Goal: Transaction & Acquisition: Book appointment/travel/reservation

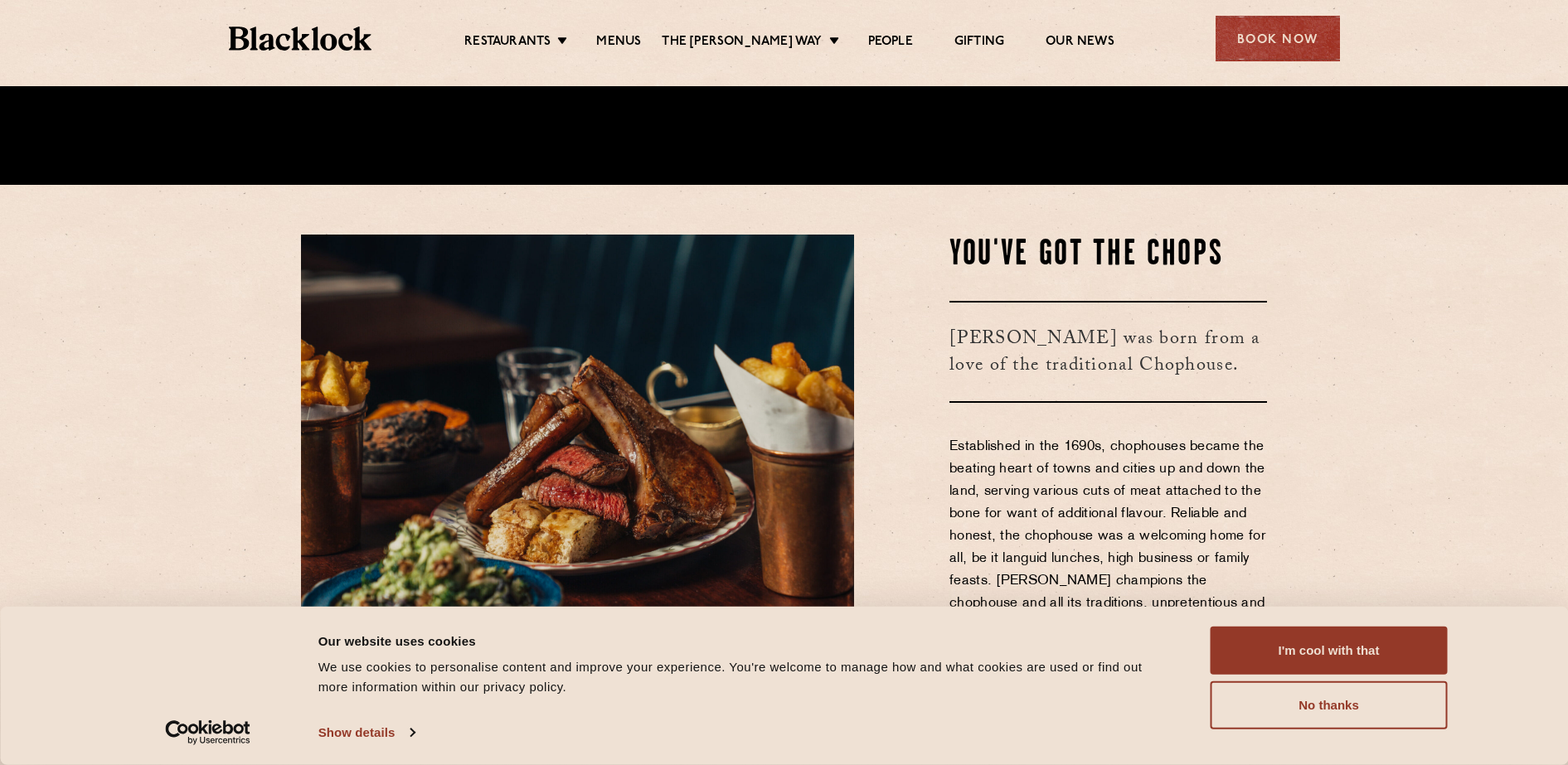
scroll to position [621, 0]
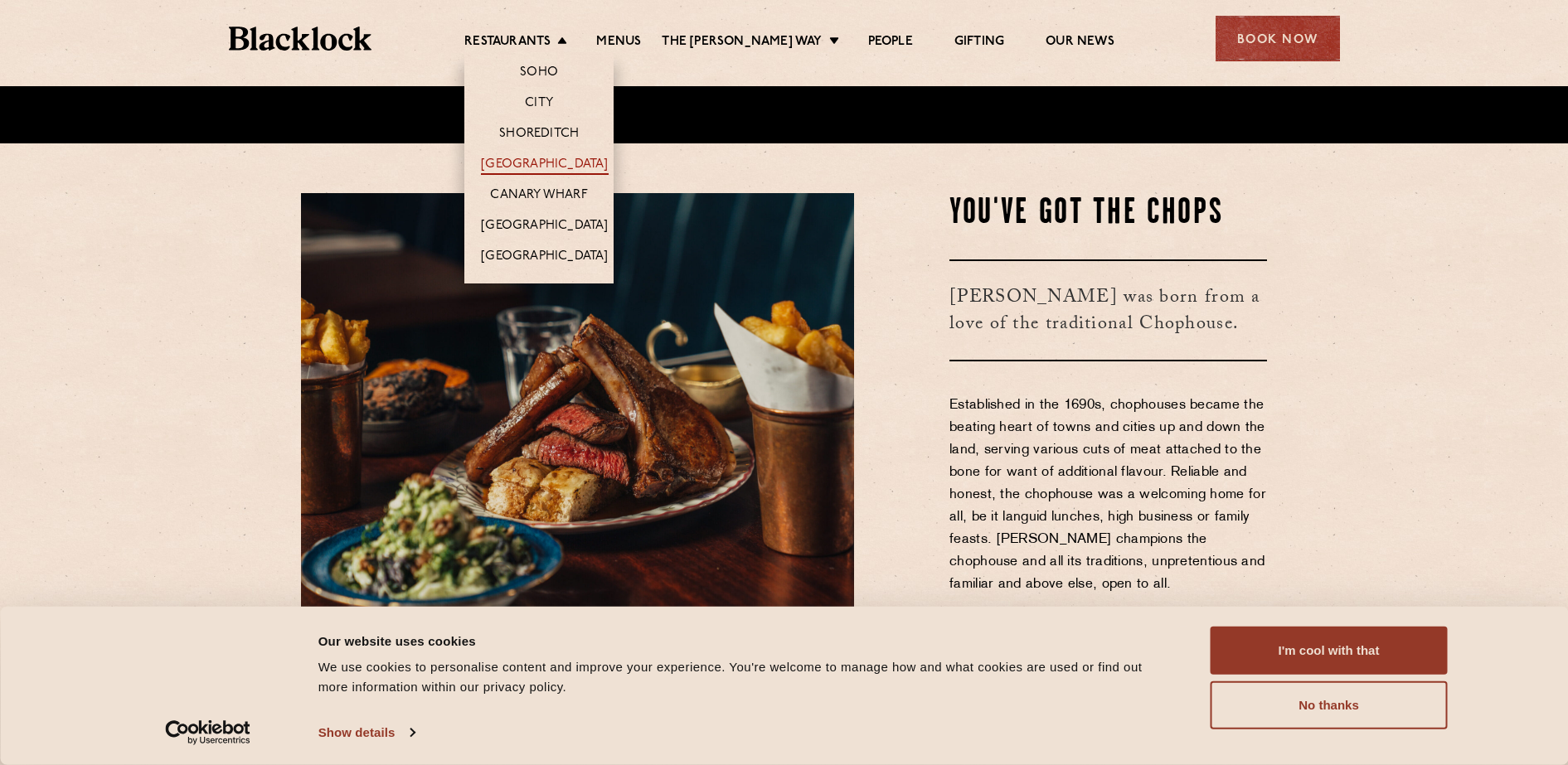
click at [559, 166] on link "[GEOGRAPHIC_DATA]" at bounding box center [544, 165] width 127 height 18
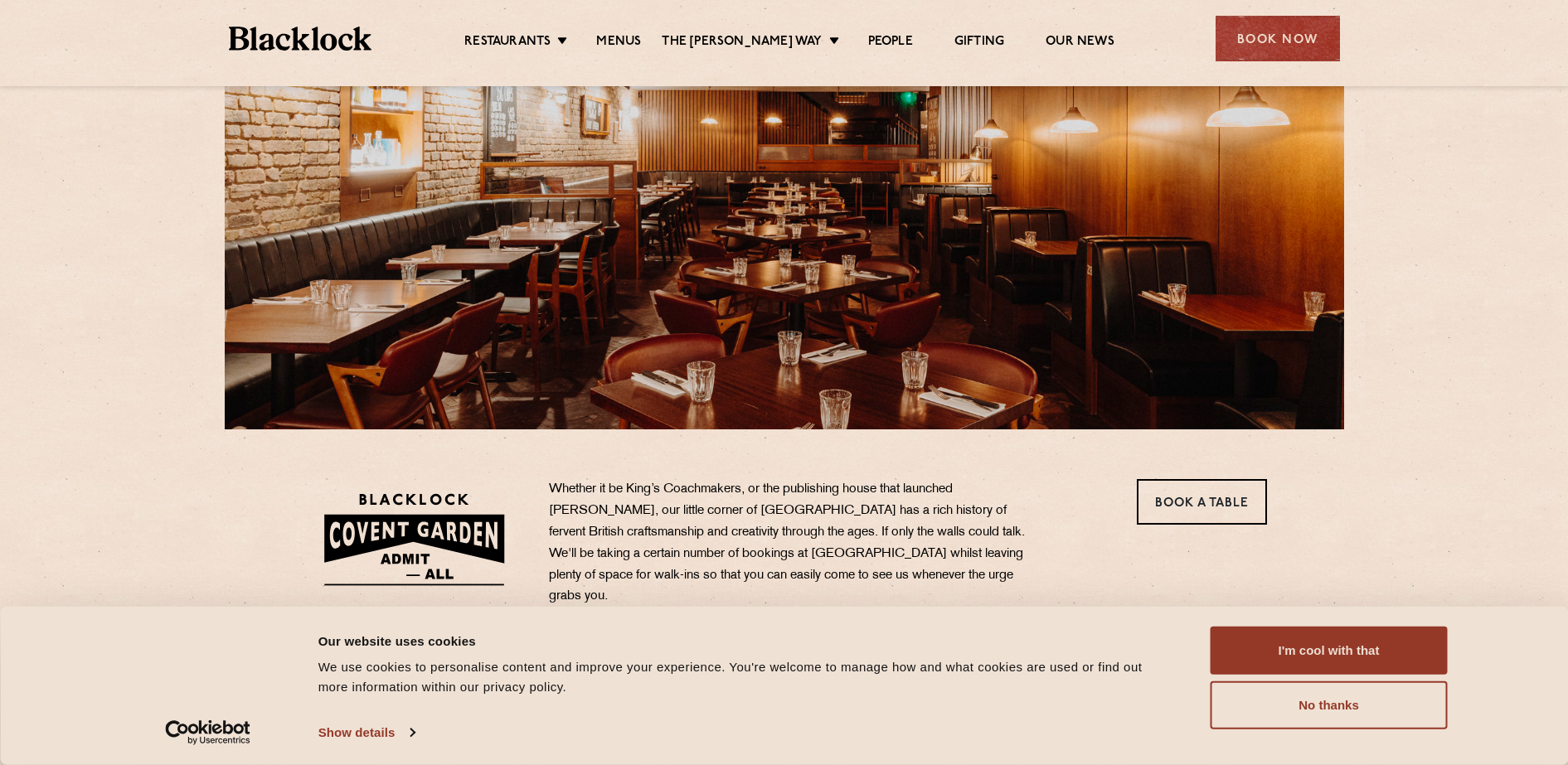
scroll to position [207, 0]
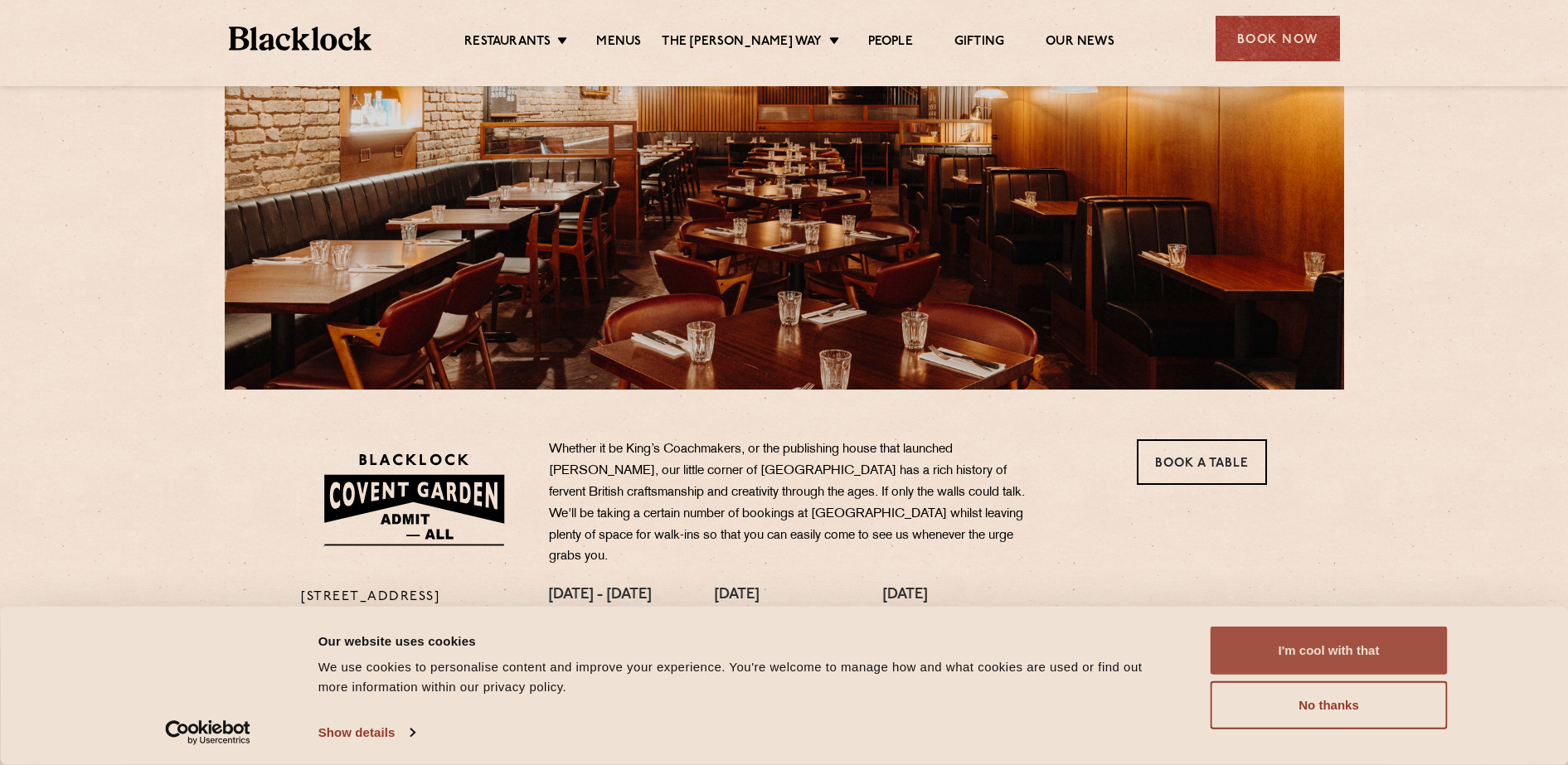
click at [1293, 645] on button "I'm cool with that" at bounding box center [1328, 650] width 237 height 48
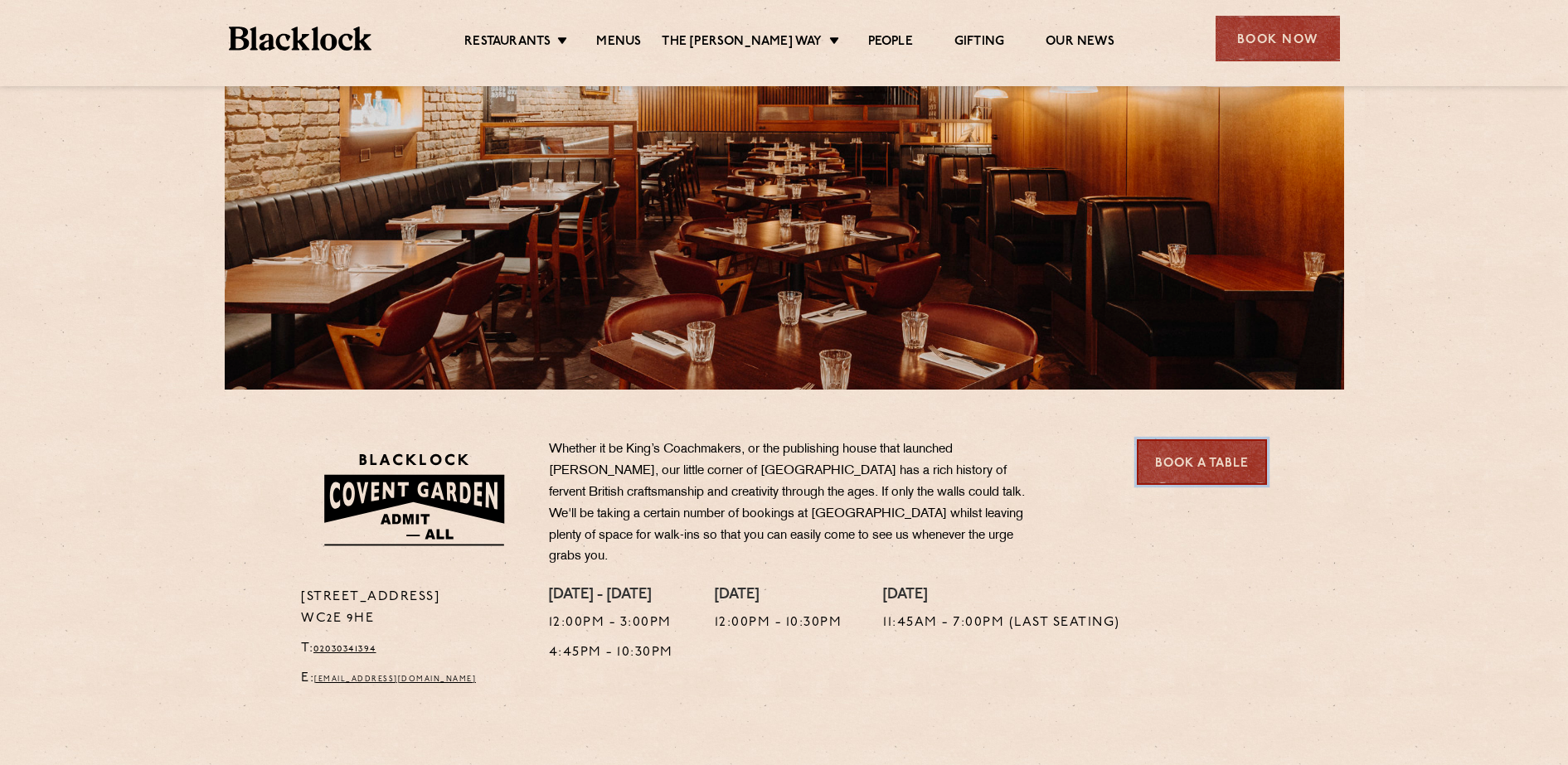
click at [1227, 450] on link "Book a Table" at bounding box center [1201, 462] width 130 height 46
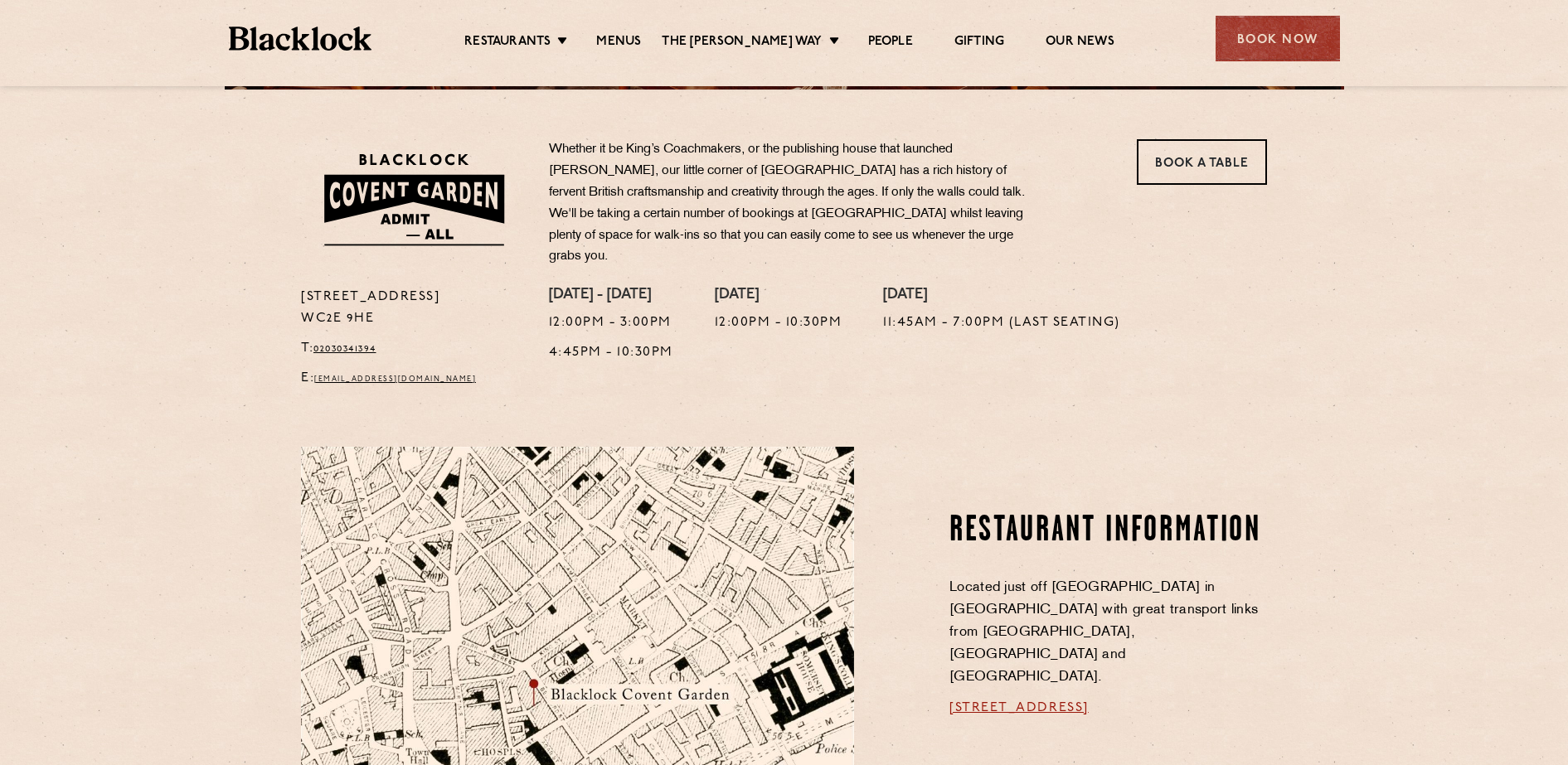
scroll to position [518, 0]
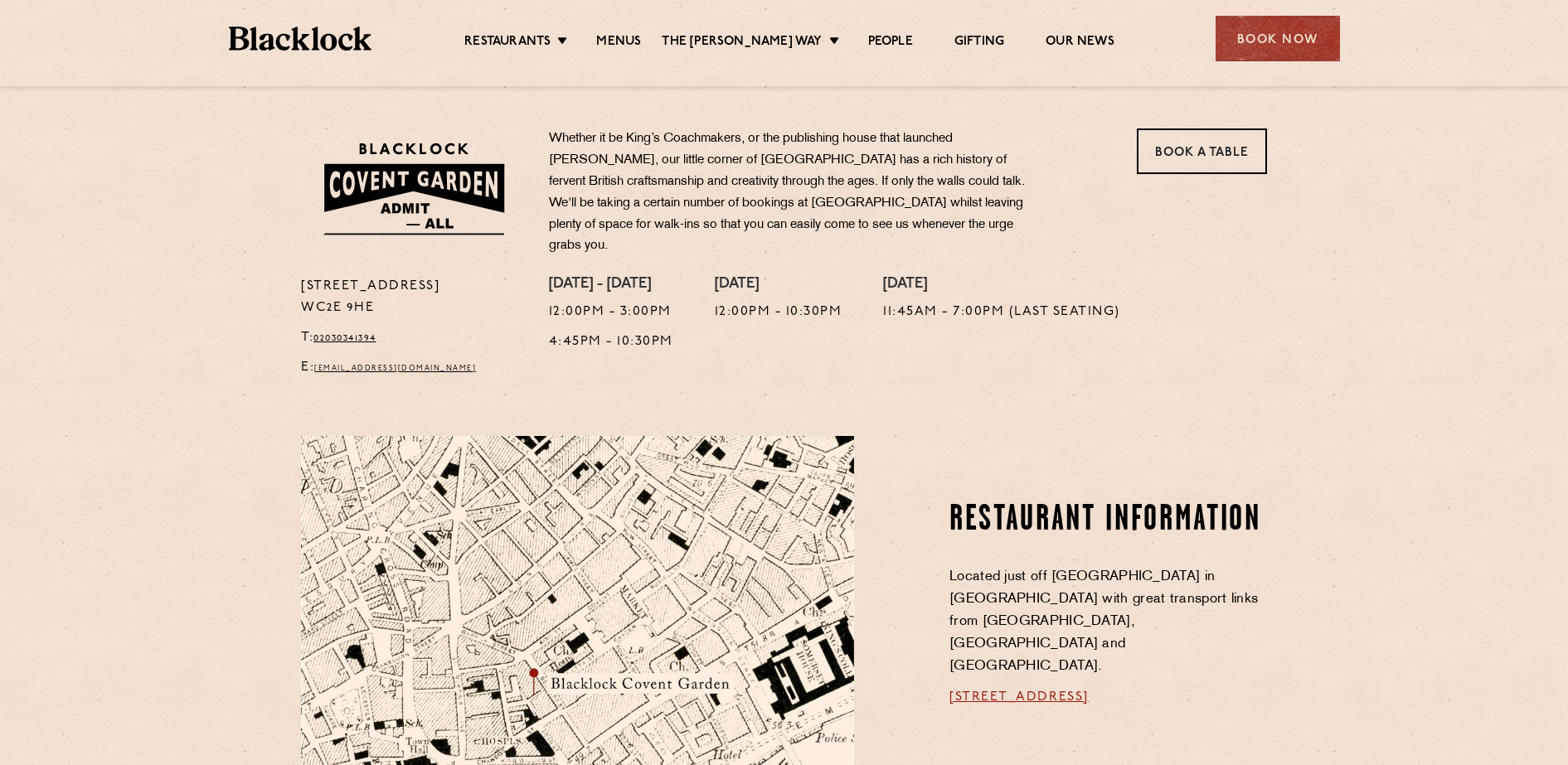
click at [865, 421] on section "Restaurant information Located just off Bedford Street in Covent Garden with gr…" at bounding box center [784, 726] width 1568 height 681
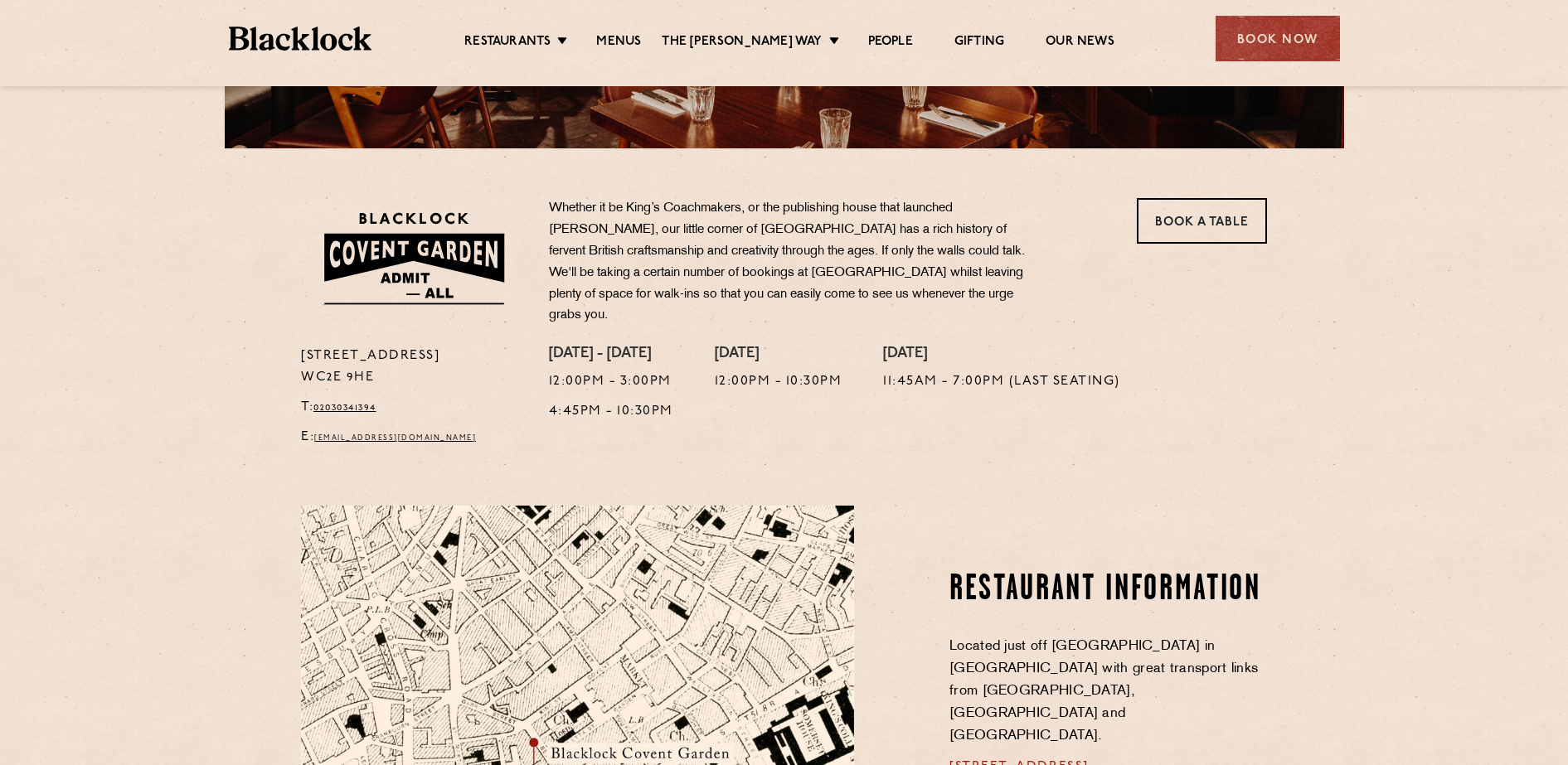
scroll to position [414, 0]
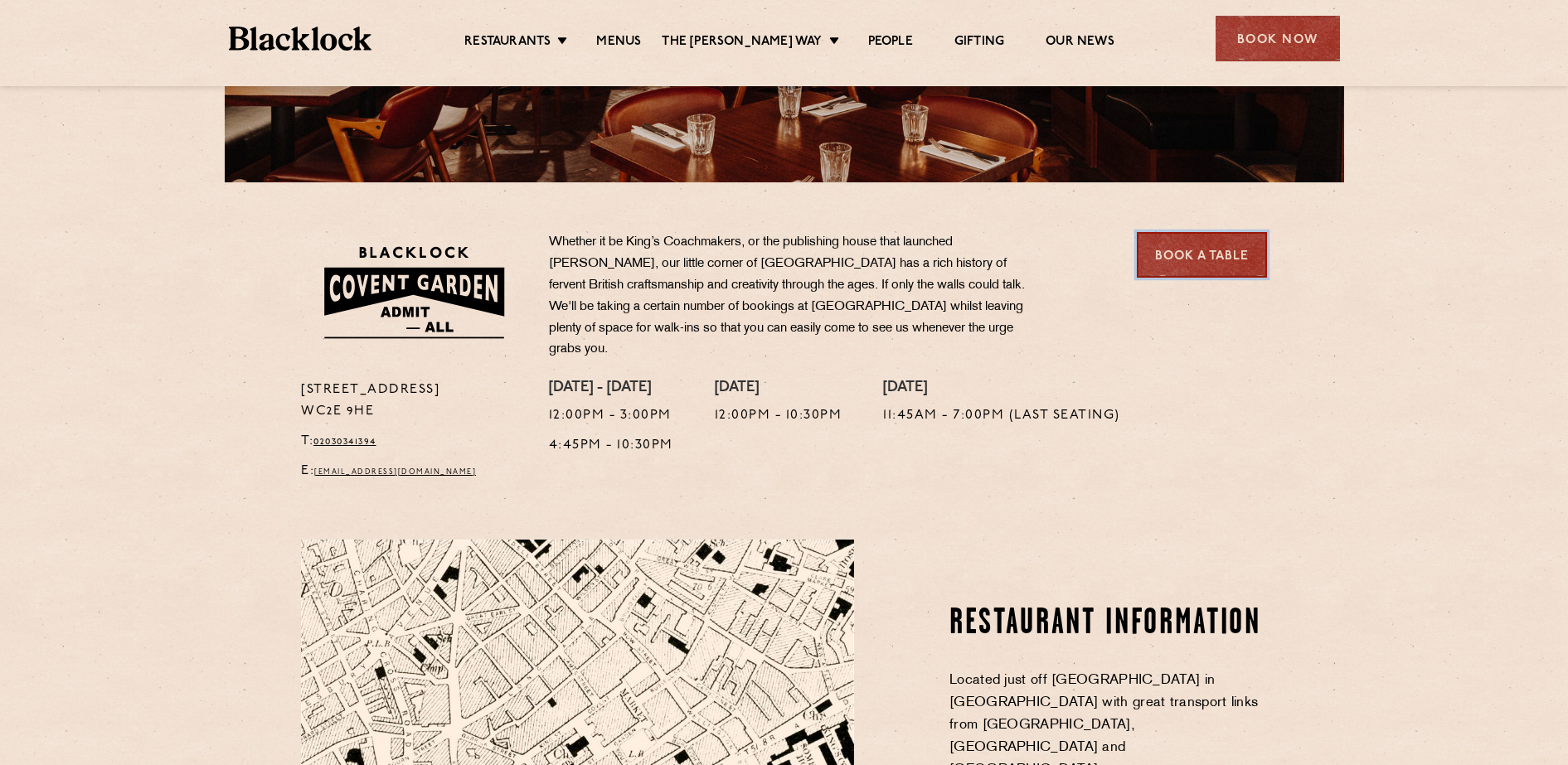
click at [1202, 277] on link "Book a Table" at bounding box center [1201, 254] width 130 height 46
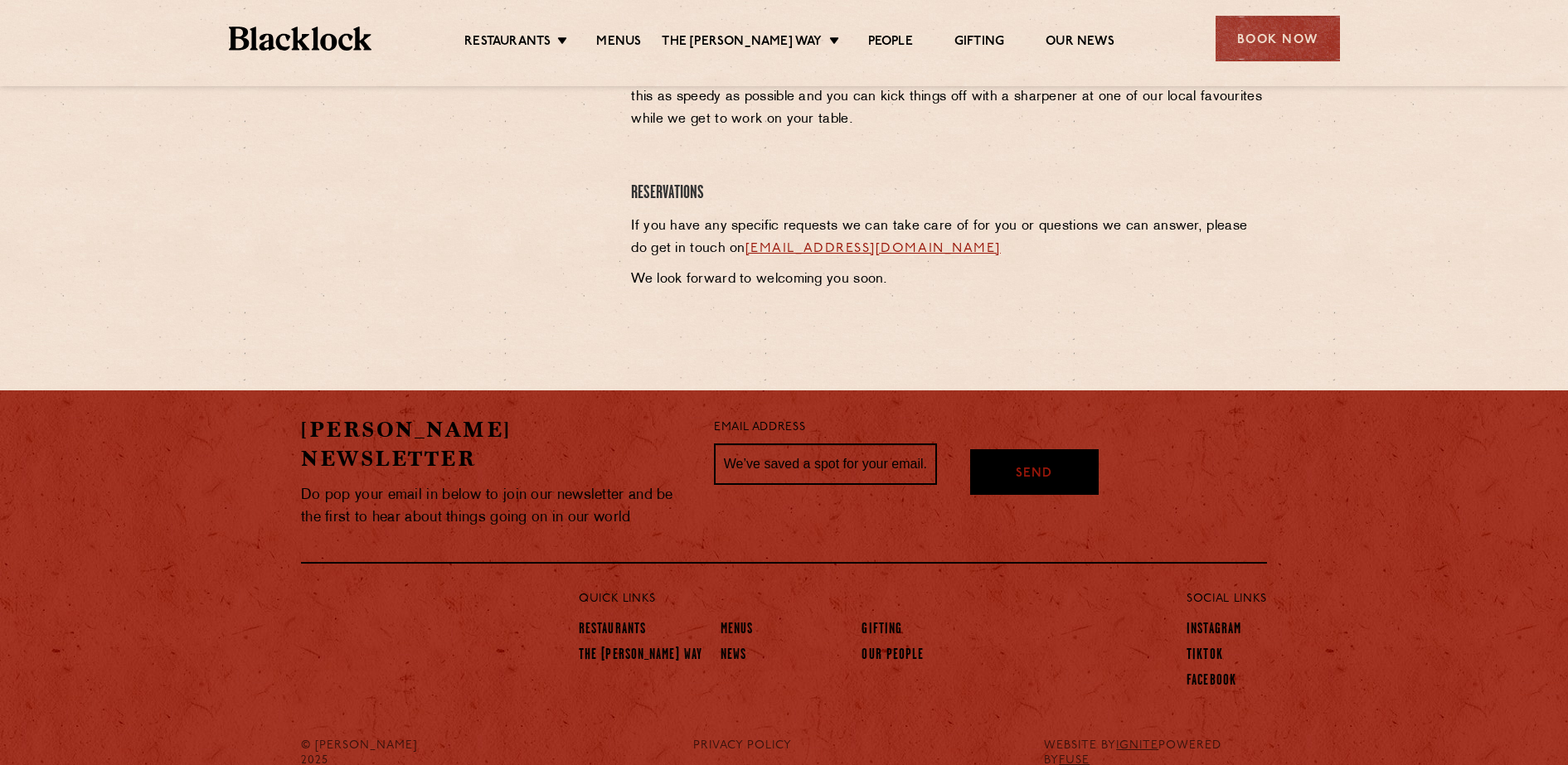
scroll to position [825, 0]
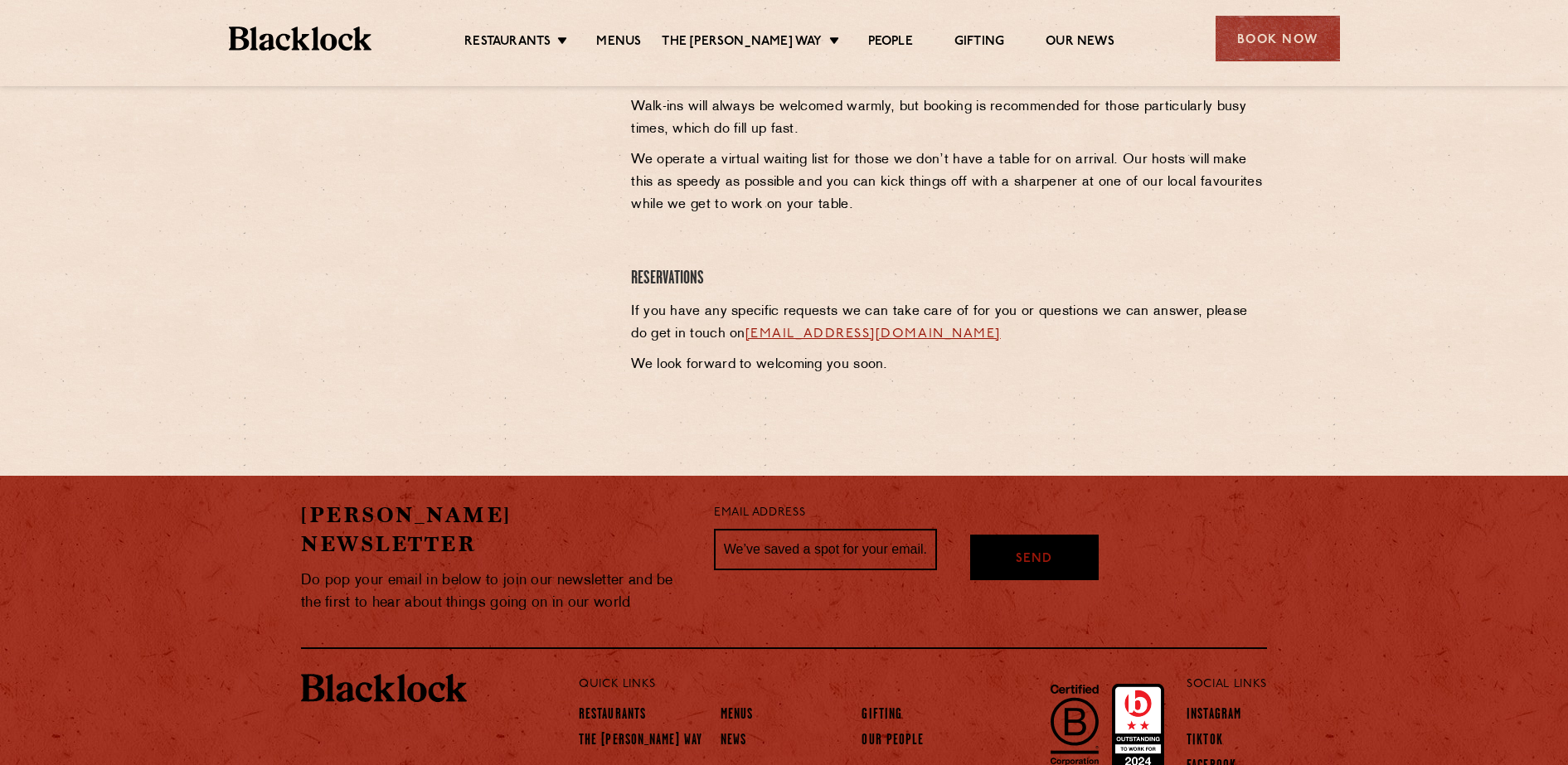
scroll to position [411, 0]
